Goal: Contribute content: Contribute content

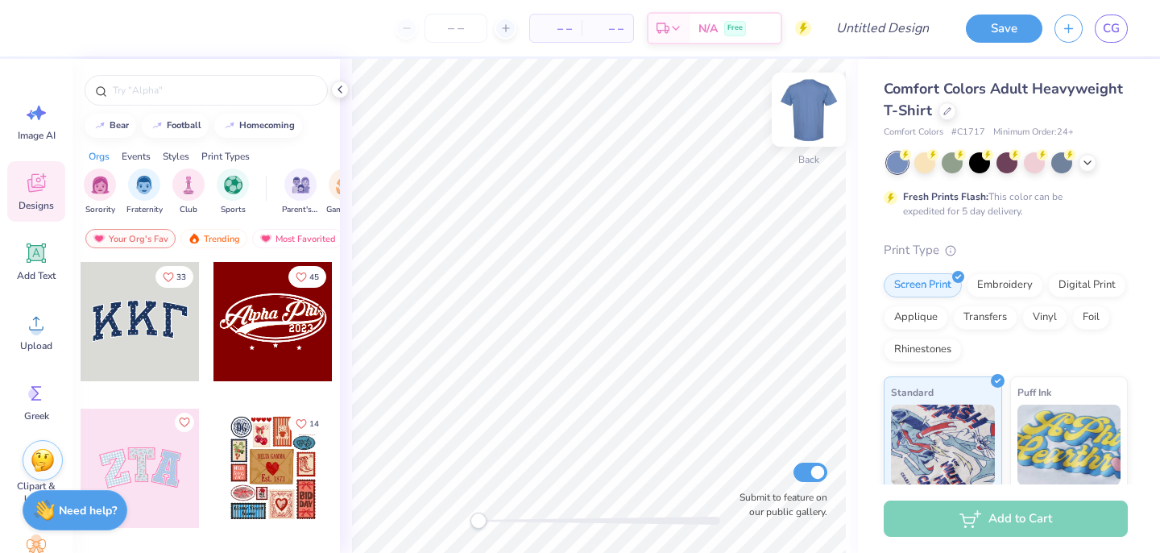
click at [815, 112] on img at bounding box center [809, 109] width 64 height 64
click at [1090, 164] on icon at bounding box center [1087, 161] width 13 height 13
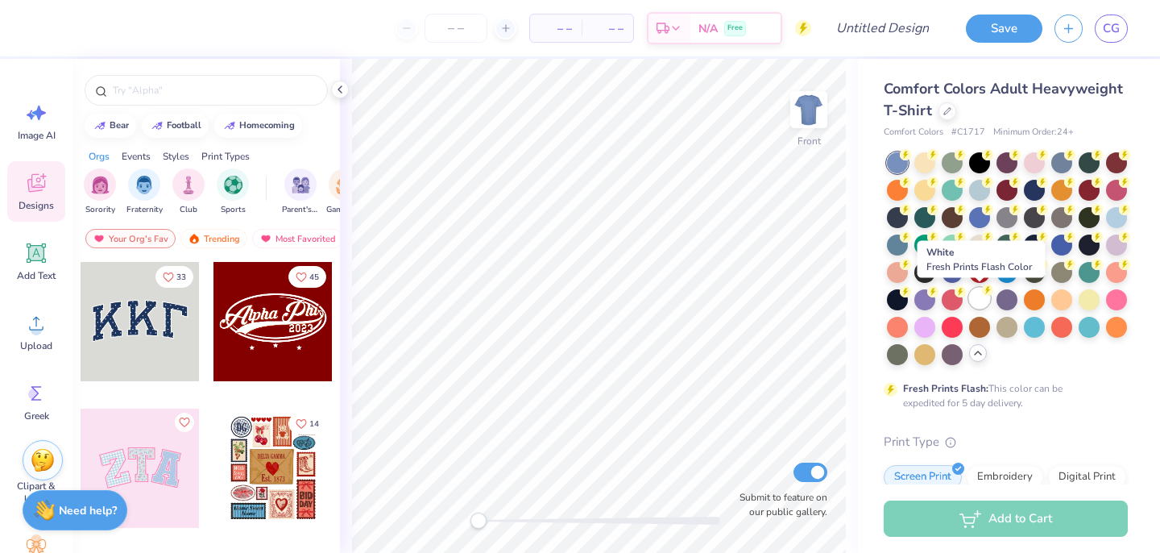
click at [983, 298] on div at bounding box center [979, 298] width 21 height 21
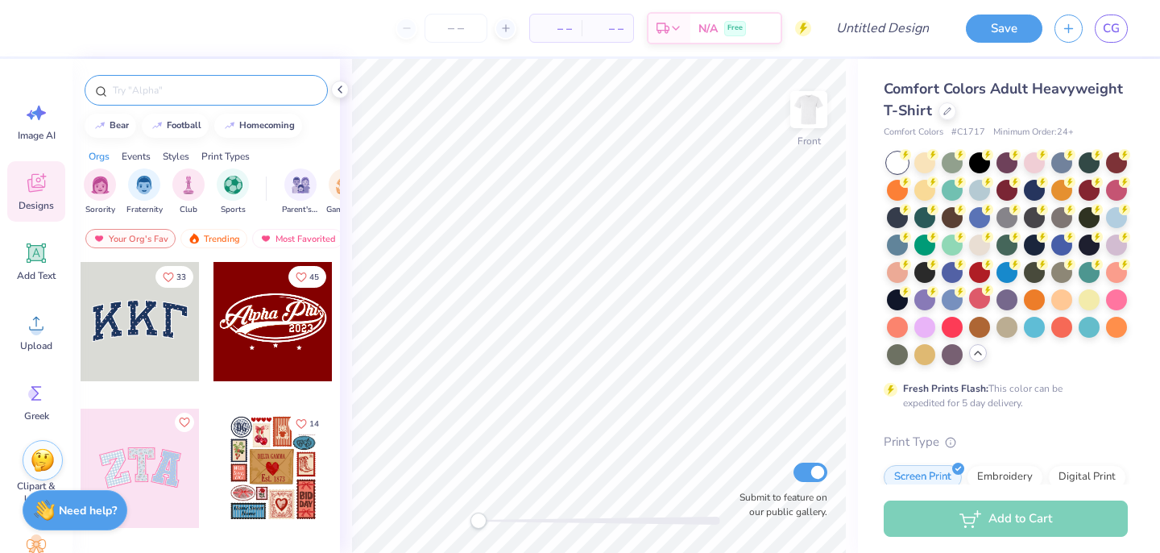
click at [139, 93] on input "text" at bounding box center [214, 90] width 206 height 16
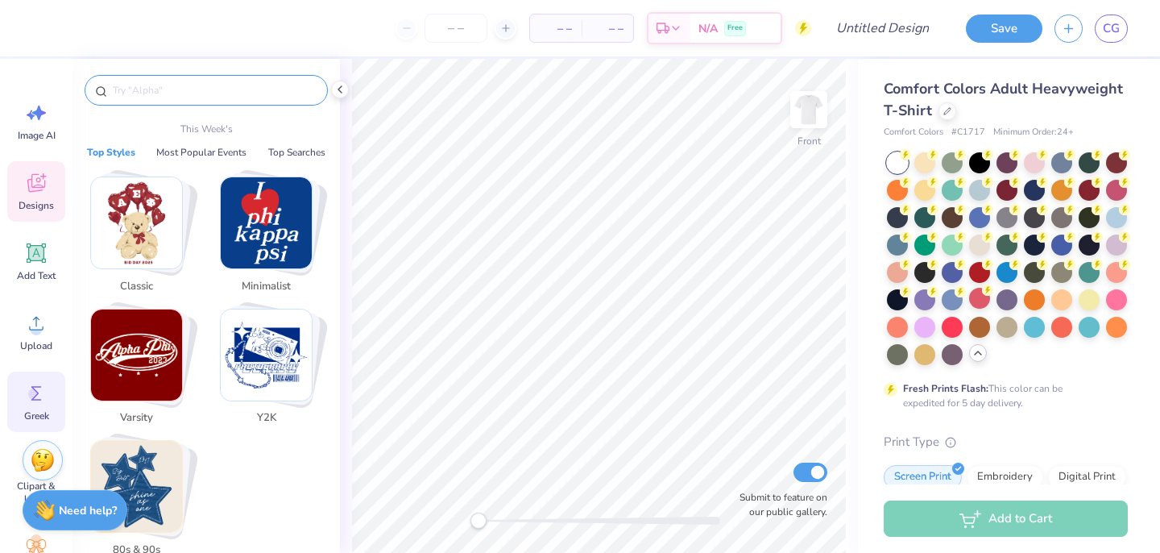
scroll to position [153, 0]
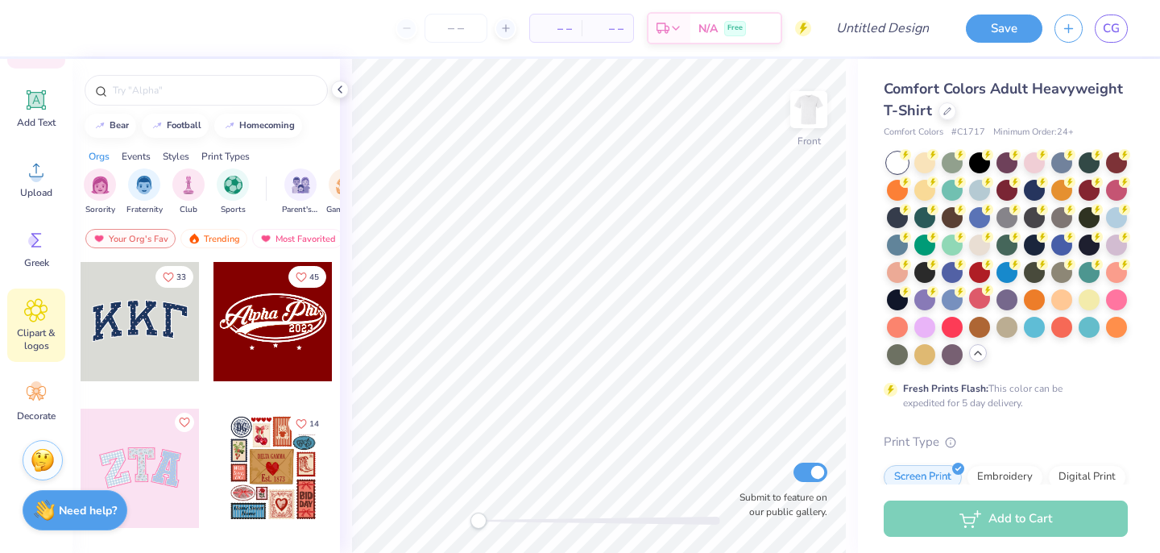
click at [49, 321] on div "Clipart & logos" at bounding box center [36, 324] width 58 height 73
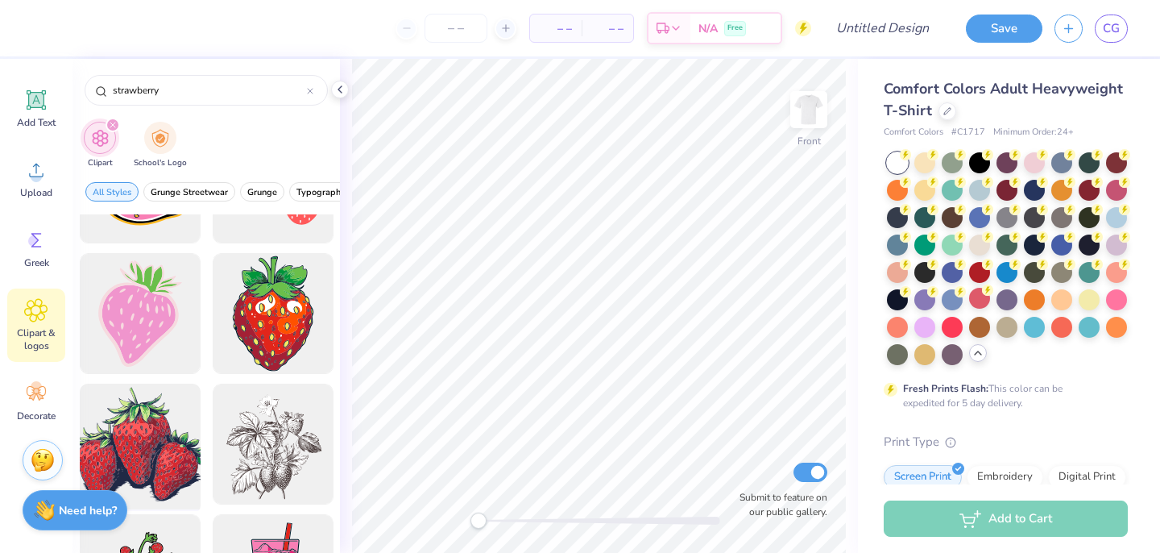
scroll to position [220, 0]
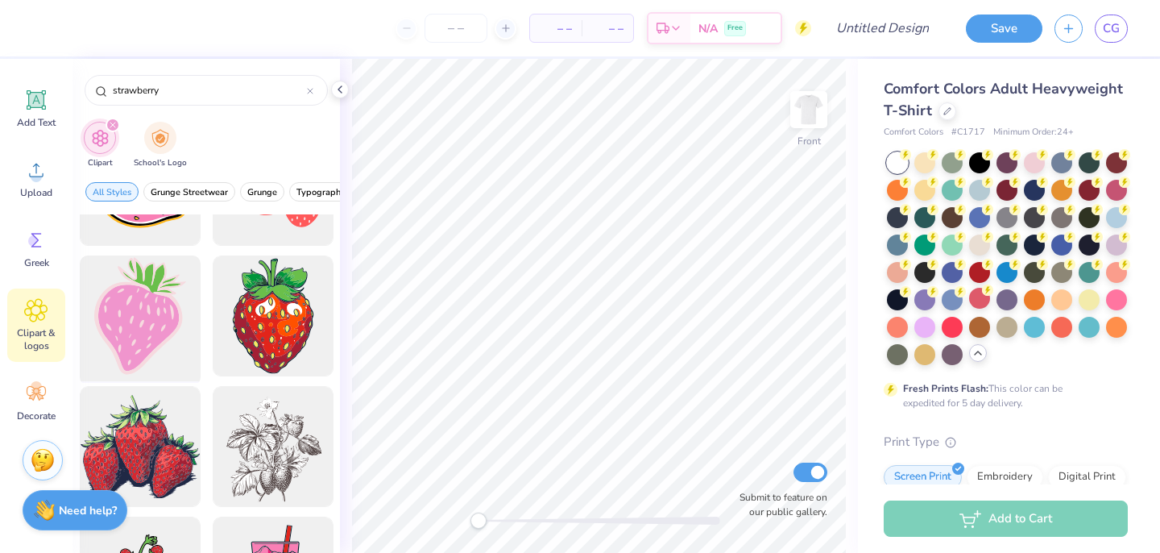
type input "strawberry"
click at [145, 319] on div at bounding box center [139, 316] width 133 height 133
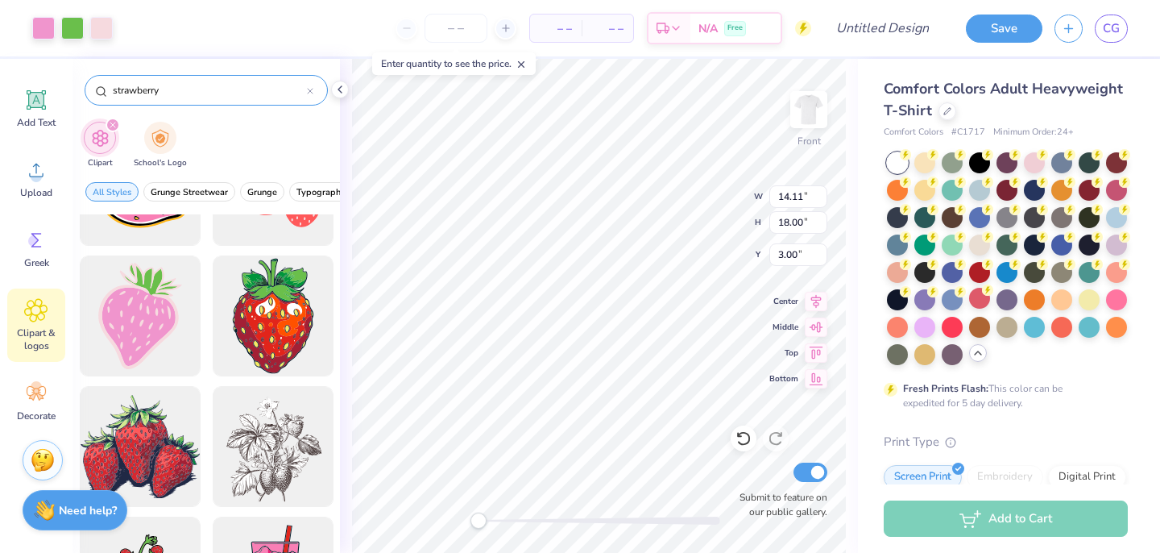
click at [309, 93] on icon at bounding box center [310, 91] width 6 height 6
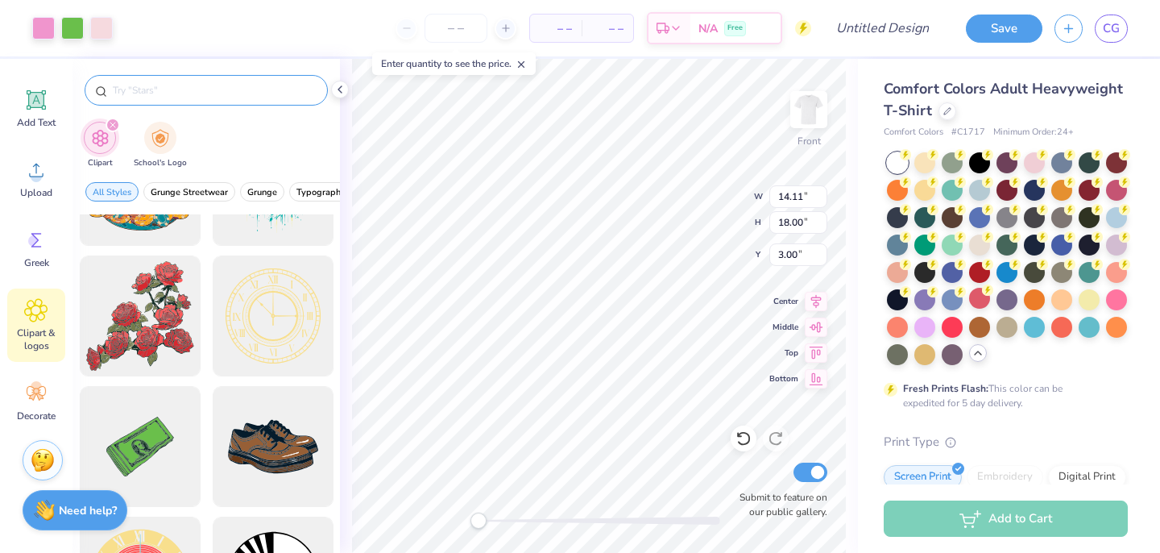
click at [285, 93] on input "text" at bounding box center [214, 90] width 206 height 16
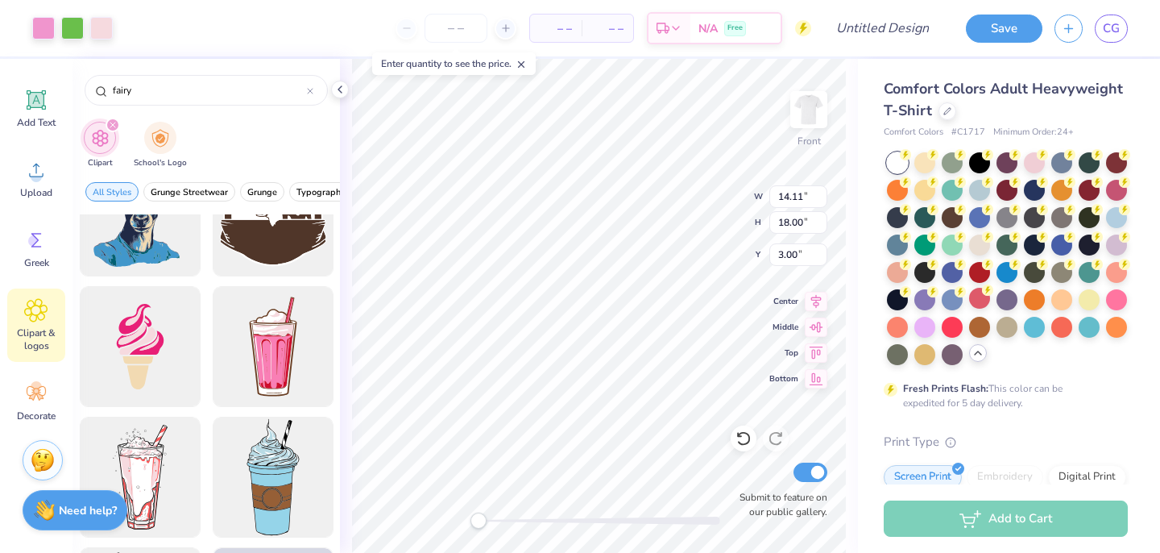
scroll to position [2801, 0]
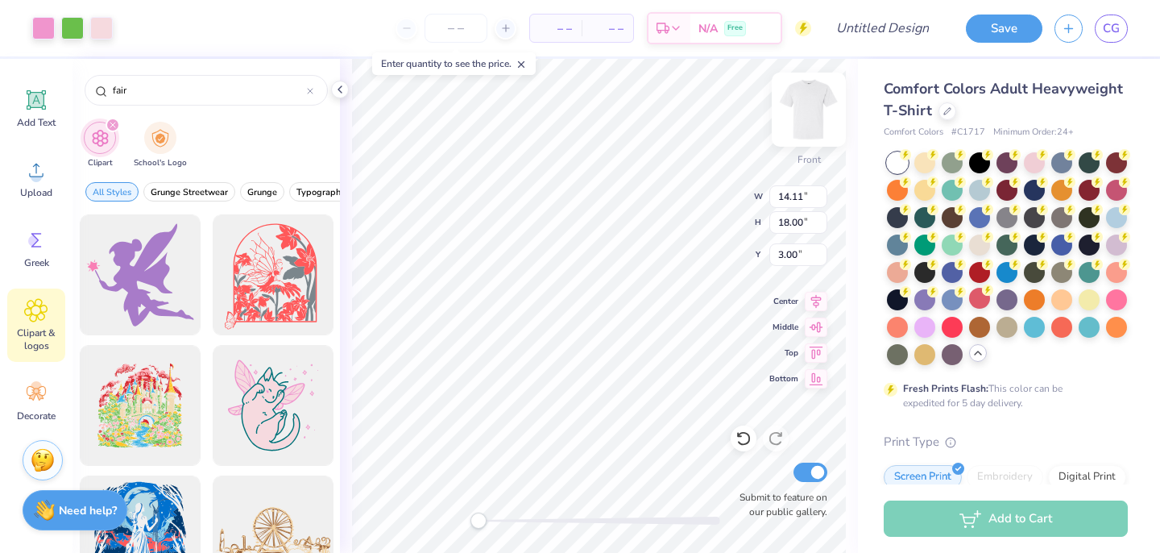
type input "fair"
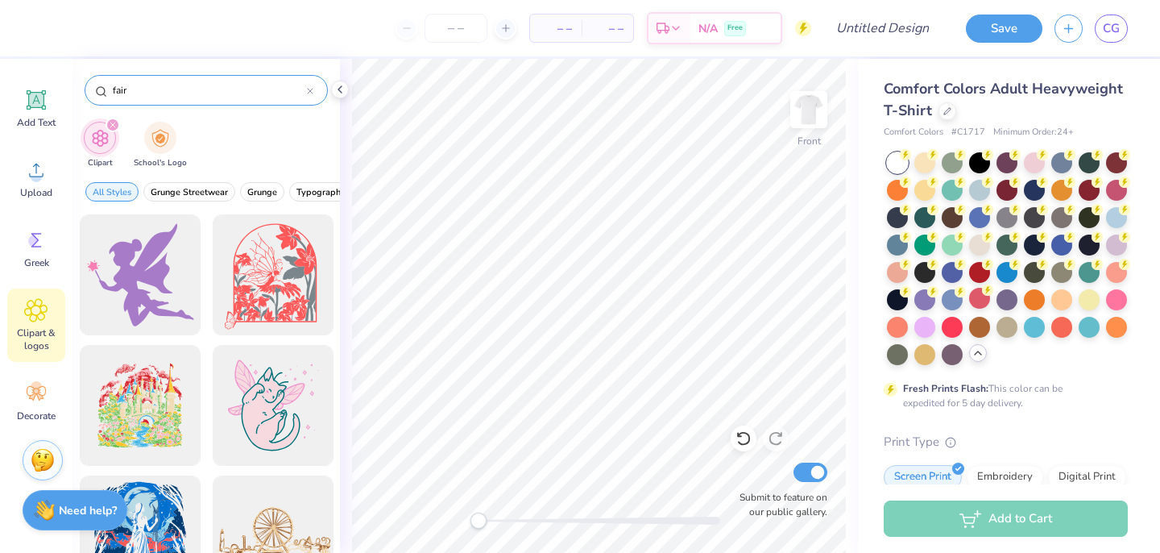
click at [310, 89] on icon at bounding box center [310, 91] width 6 height 6
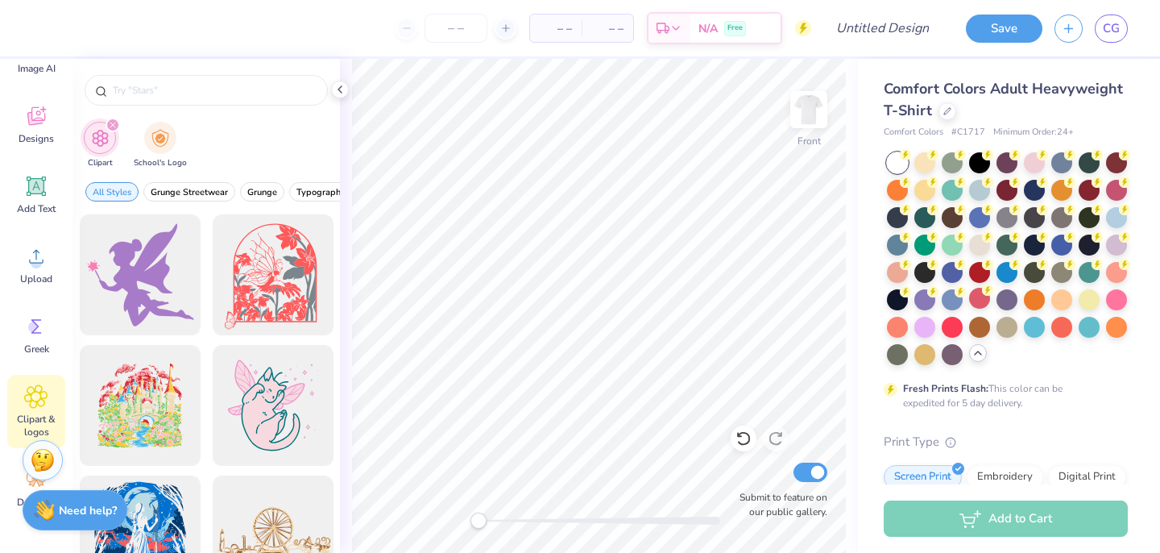
scroll to position [0, 0]
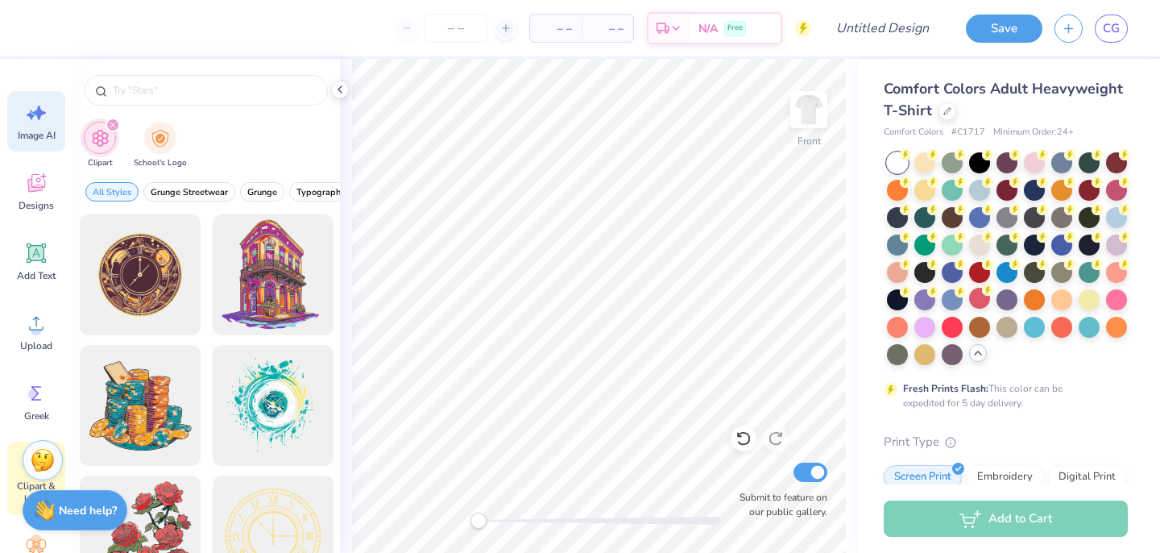
click at [43, 113] on icon at bounding box center [39, 113] width 14 height 15
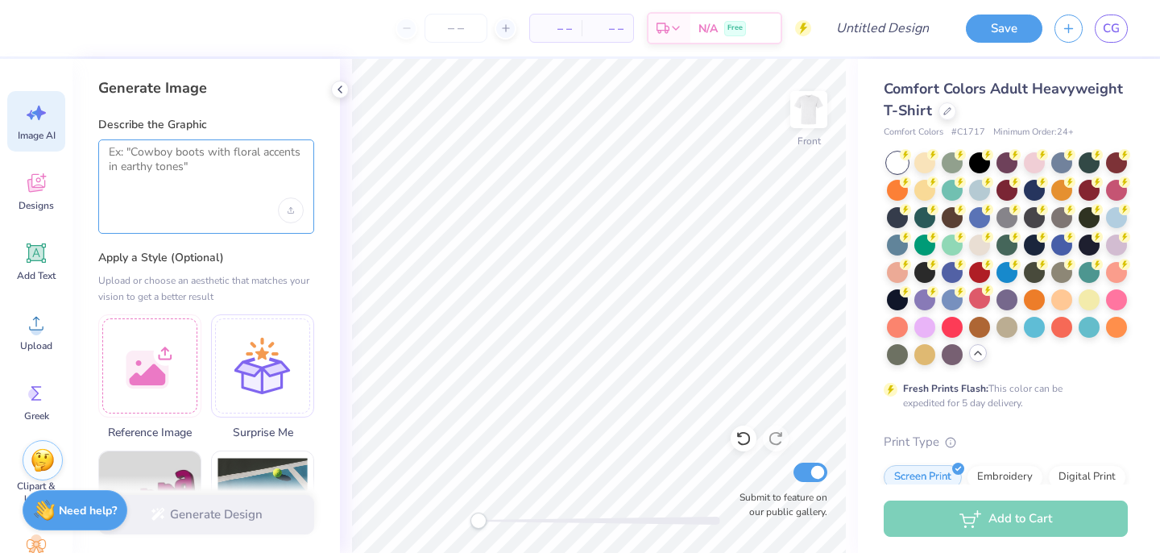
click at [205, 162] on textarea at bounding box center [206, 165] width 195 height 40
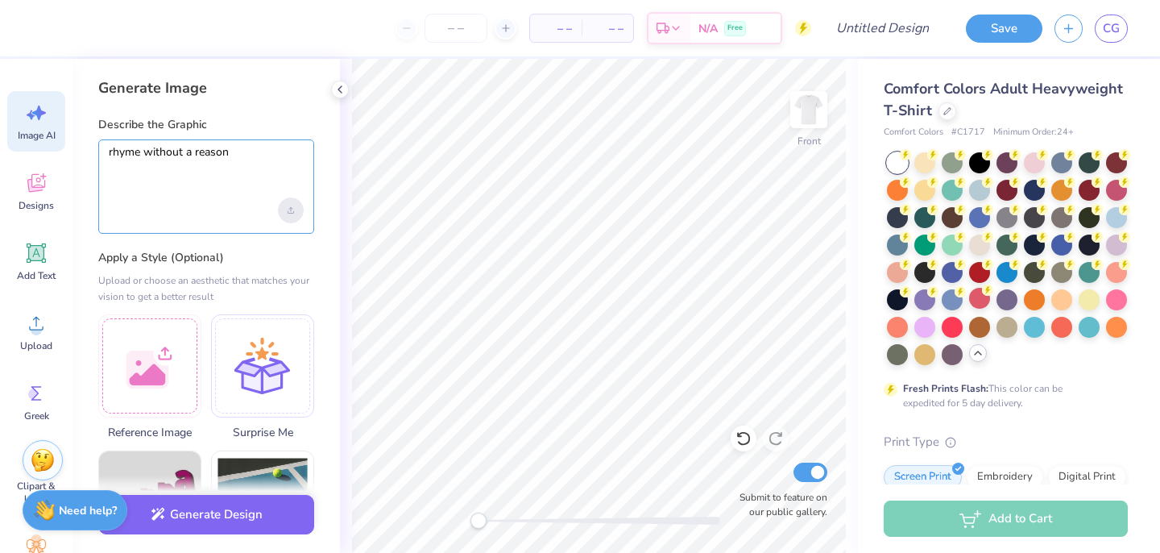
type textarea "rhyme without a reason"
click at [292, 218] on div "Upload image" at bounding box center [291, 210] width 26 height 26
click at [341, 91] on polyline at bounding box center [339, 89] width 3 height 6
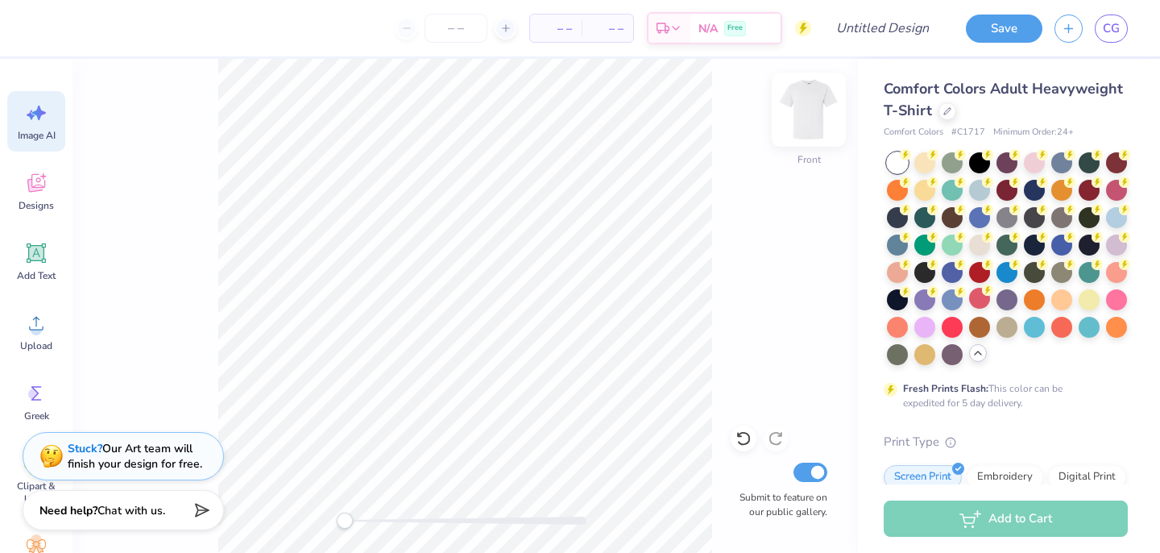
click at [803, 102] on img at bounding box center [809, 109] width 64 height 64
click at [1109, 30] on span "CG" at bounding box center [1111, 28] width 17 height 19
